Goal: Check status: Check status

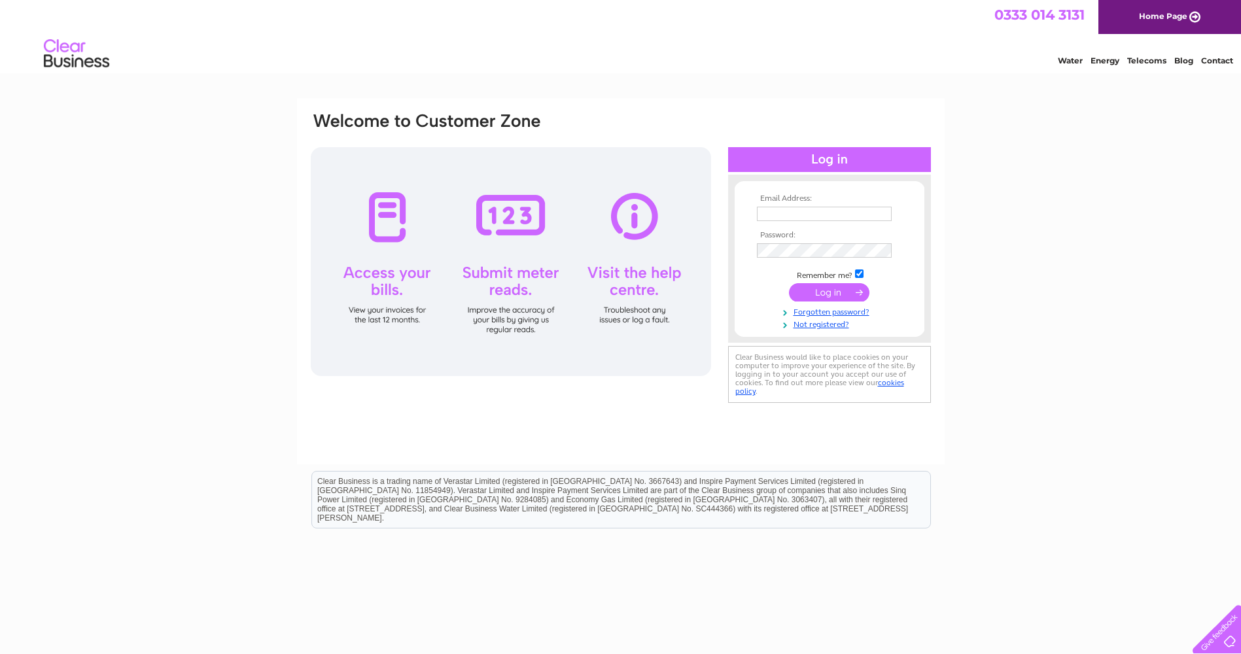
type input "alda134@outlook.com"
click at [839, 295] on input "submit" at bounding box center [829, 292] width 80 height 18
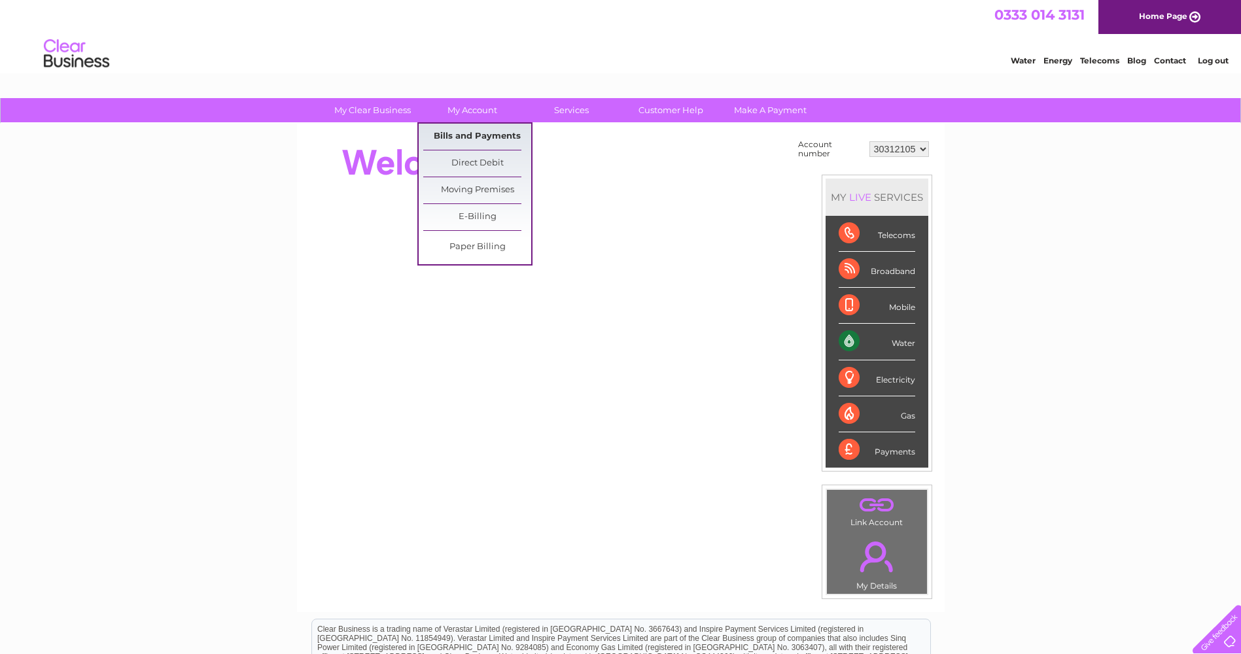
click at [499, 135] on link "Bills and Payments" at bounding box center [477, 137] width 108 height 26
click at [485, 138] on link "Bills and Payments" at bounding box center [477, 137] width 108 height 26
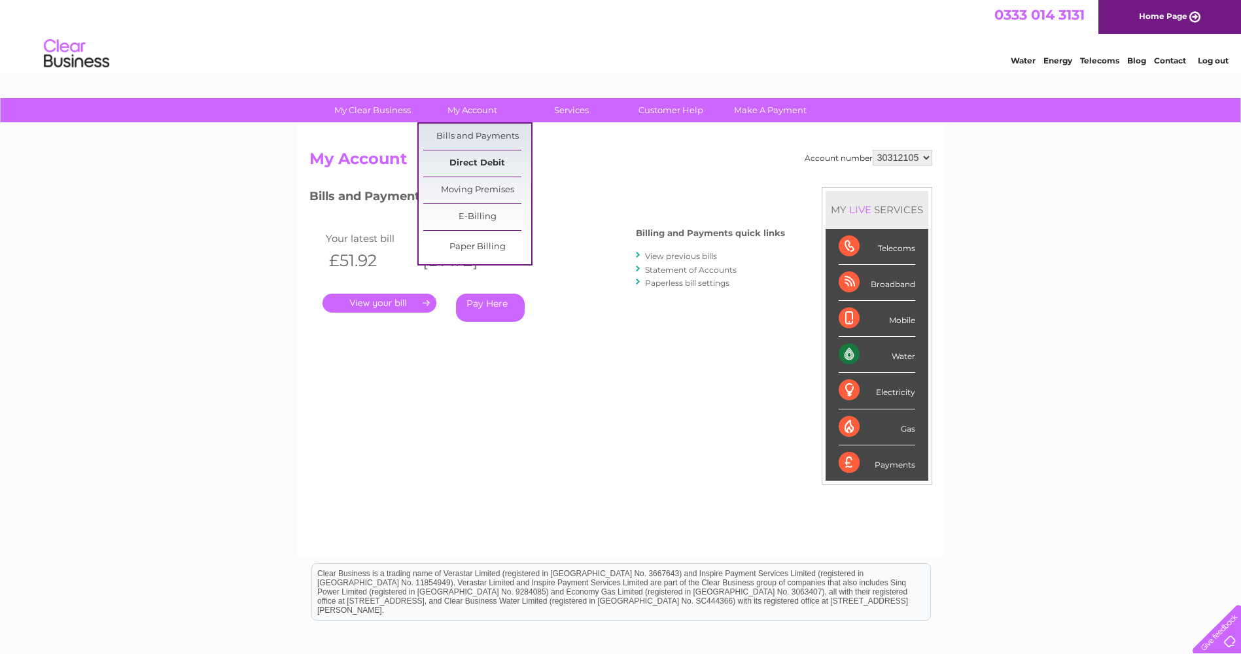
click at [474, 156] on link "Direct Debit" at bounding box center [477, 163] width 108 height 26
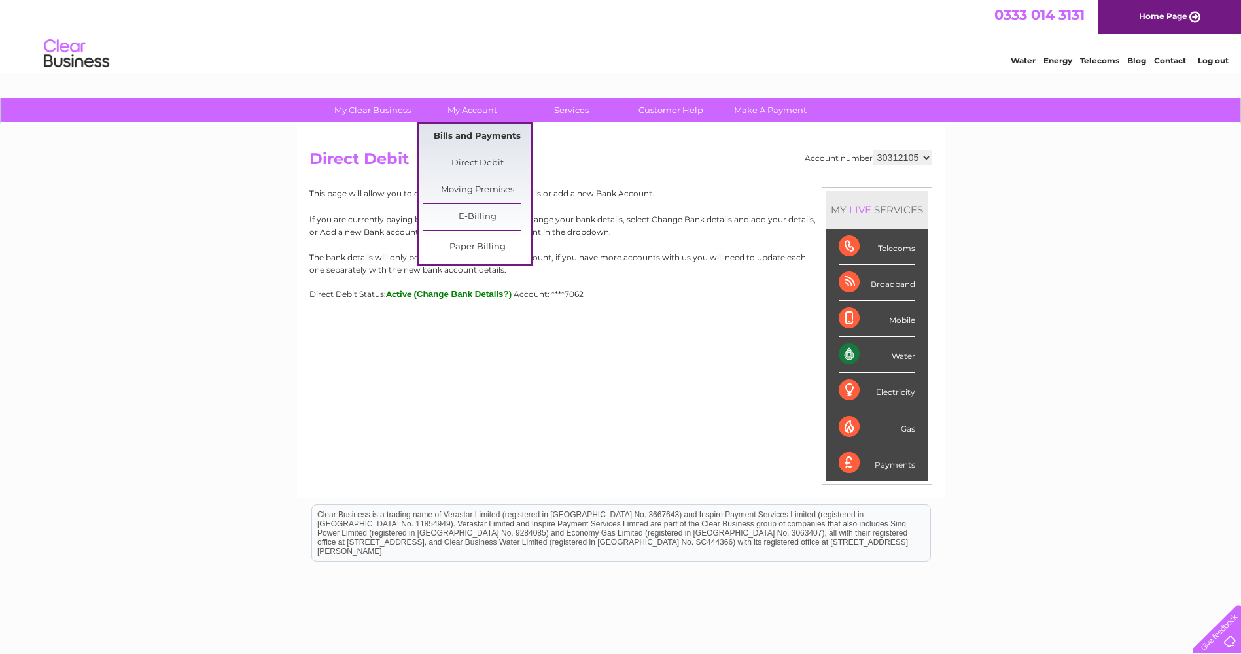
click at [494, 141] on link "Bills and Payments" at bounding box center [477, 137] width 108 height 26
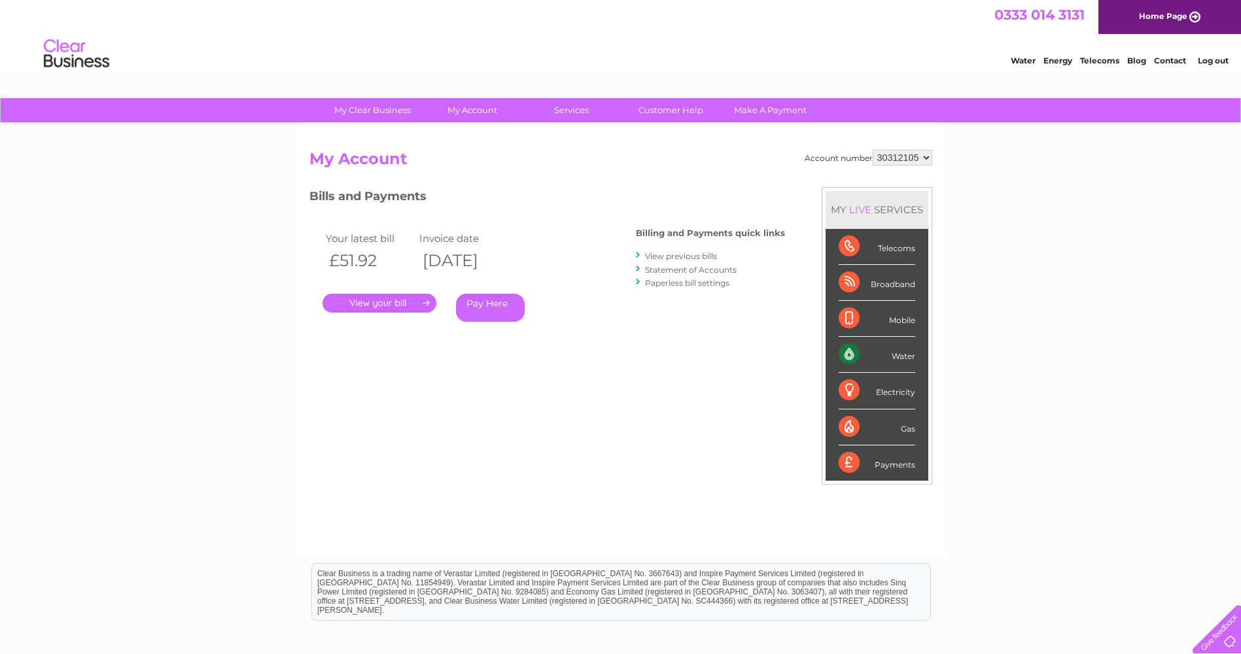
click at [673, 271] on link "Statement of Accounts" at bounding box center [691, 270] width 92 height 10
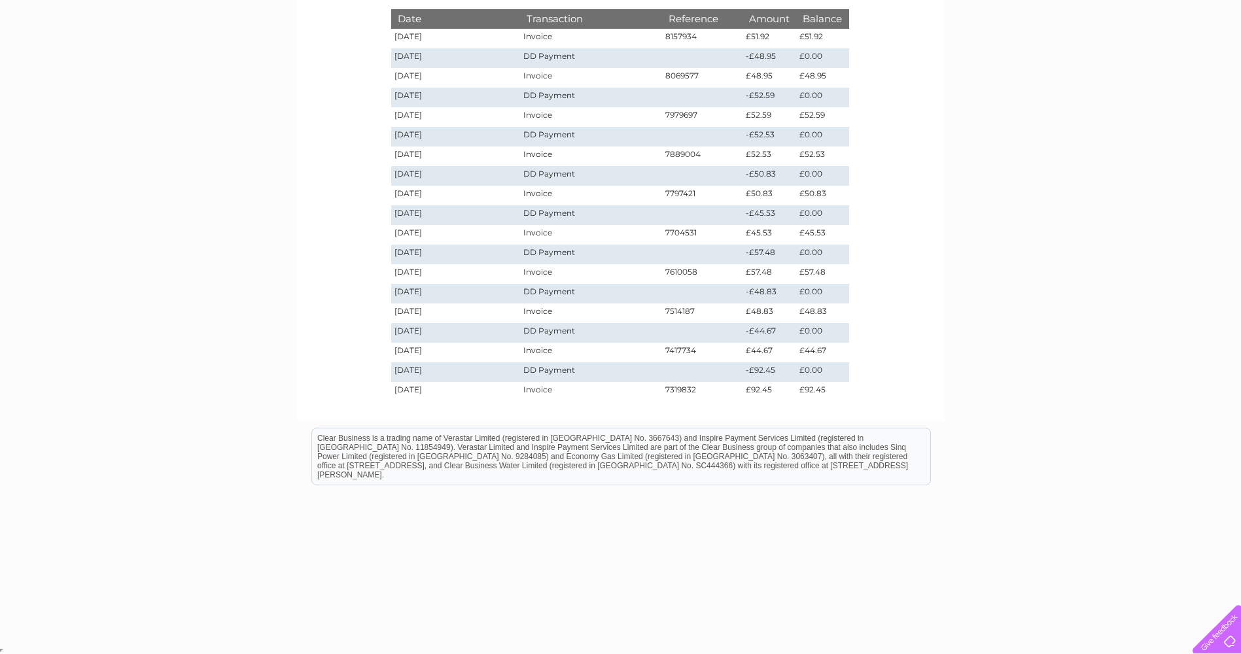
scroll to position [39, 0]
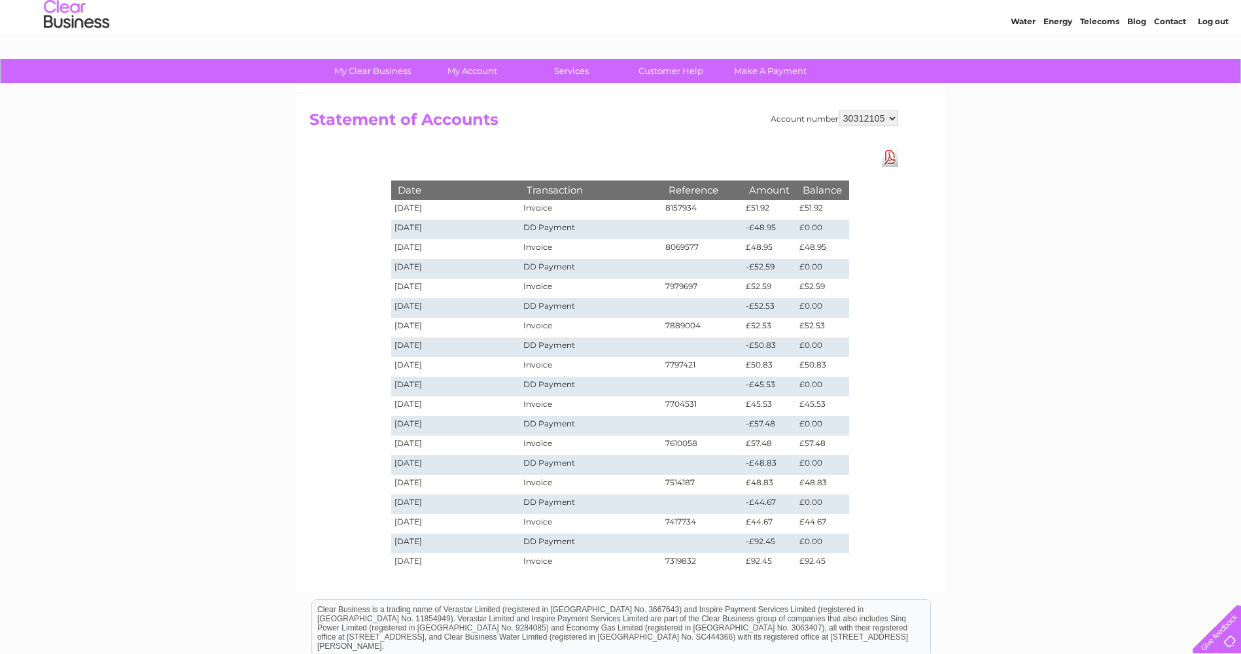
click at [1210, 25] on link "Log out" at bounding box center [1213, 21] width 31 height 10
